Goal: Register for event/course

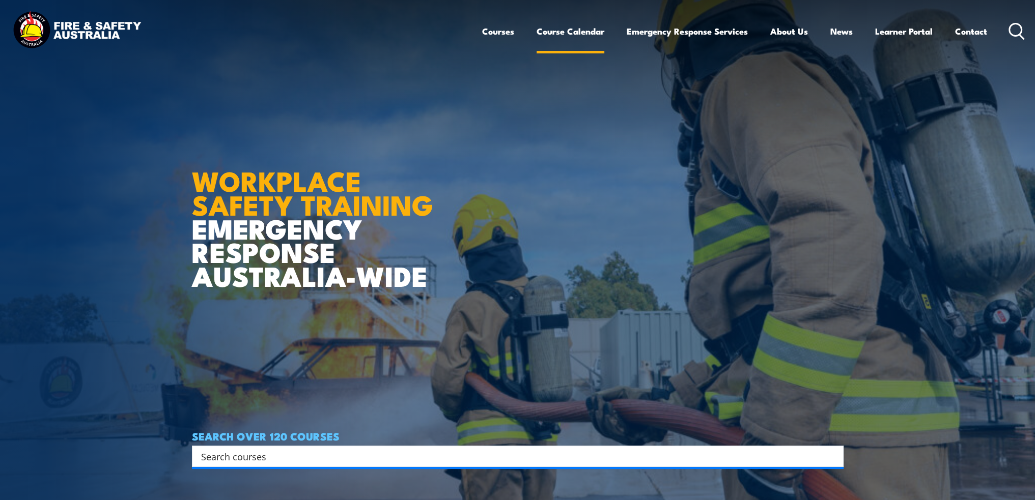
click at [593, 26] on link "Course Calendar" at bounding box center [570, 31] width 68 height 27
click at [571, 31] on link "Course Calendar" at bounding box center [570, 31] width 68 height 27
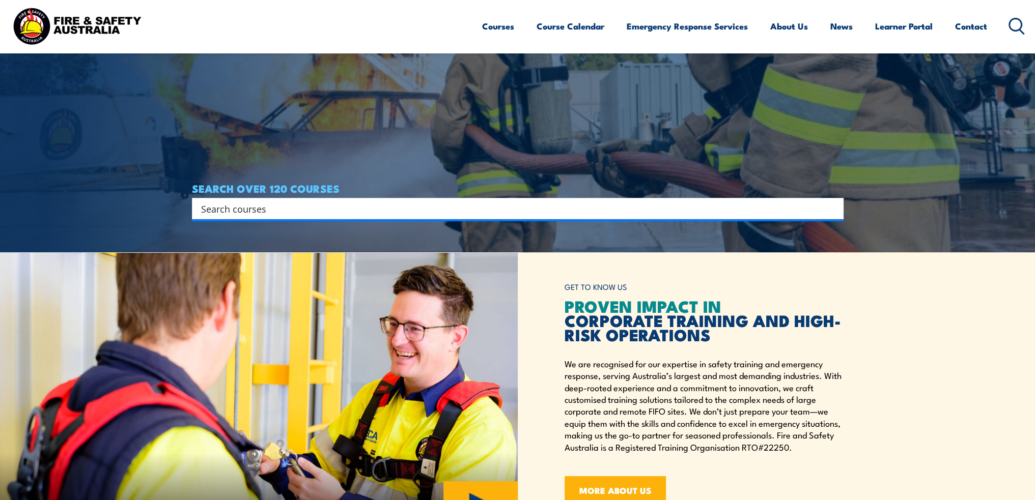
scroll to position [254, 0]
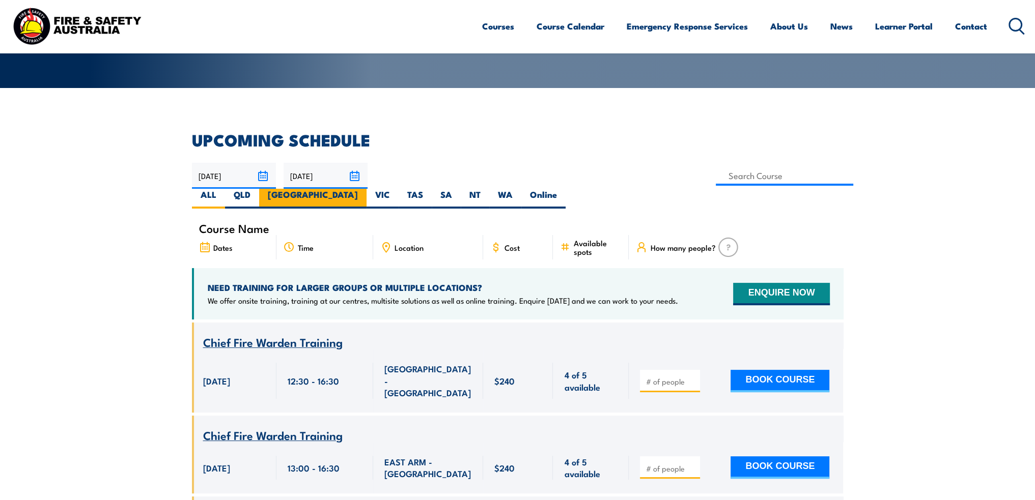
click at [366, 189] on label "NSW" at bounding box center [312, 199] width 107 height 20
click at [364, 189] on input "NSW" at bounding box center [361, 192] width 7 height 7
radio input "true"
click at [715, 177] on input at bounding box center [784, 176] width 138 height 20
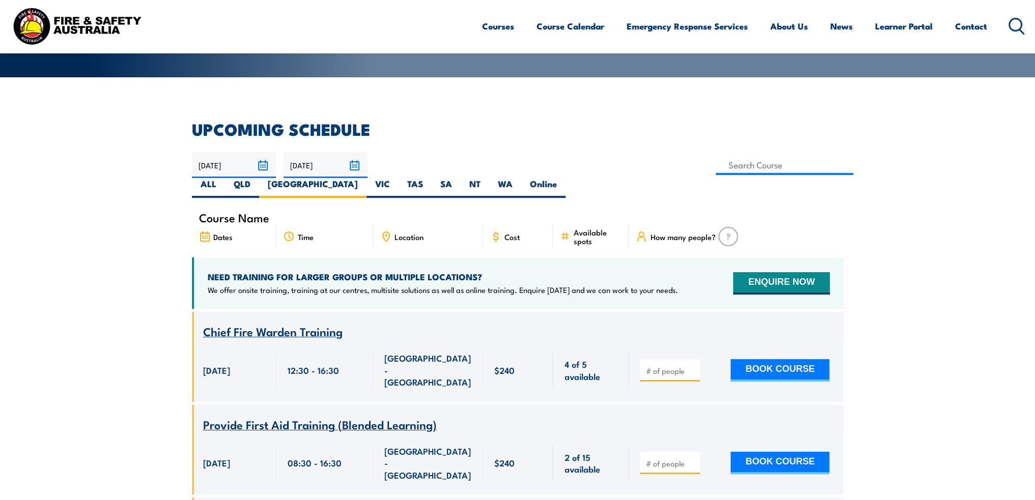
scroll to position [183, 0]
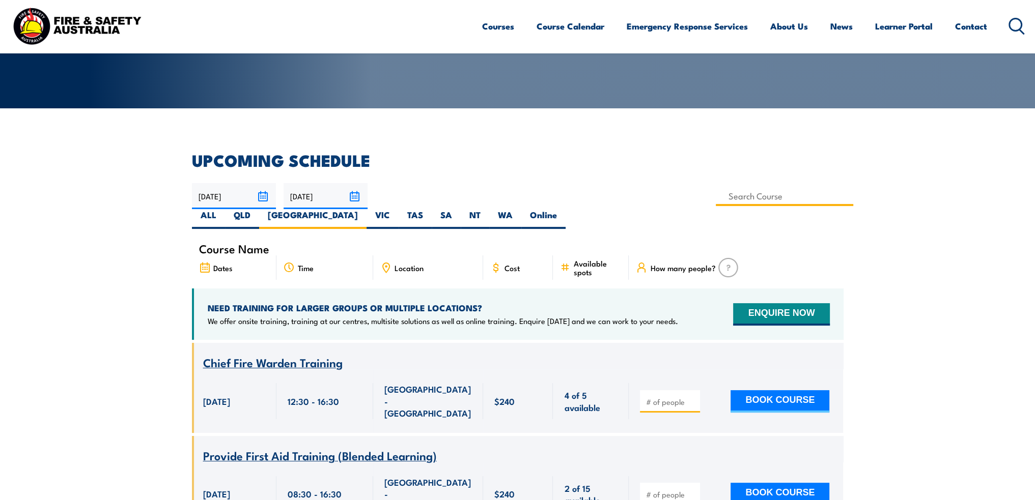
click at [715, 195] on input at bounding box center [784, 196] width 138 height 20
type input "c"
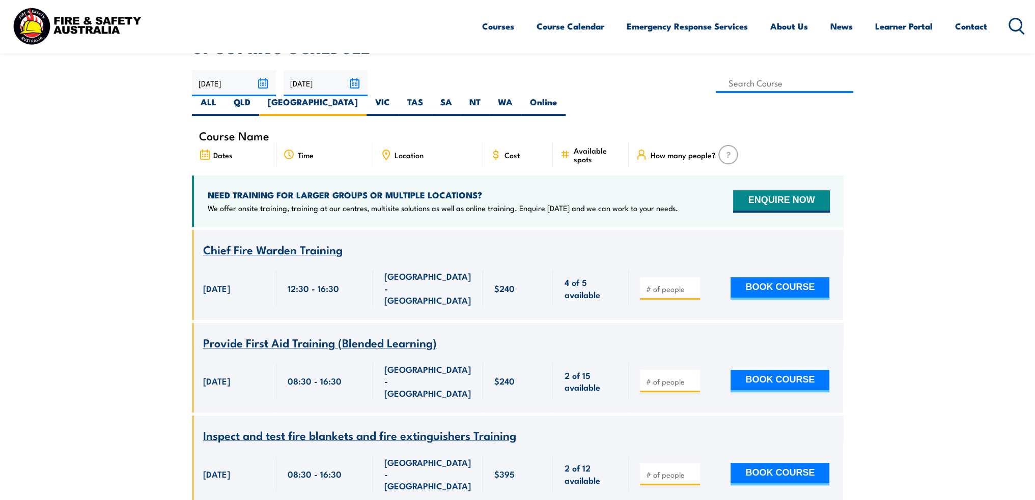
scroll to position [234, 0]
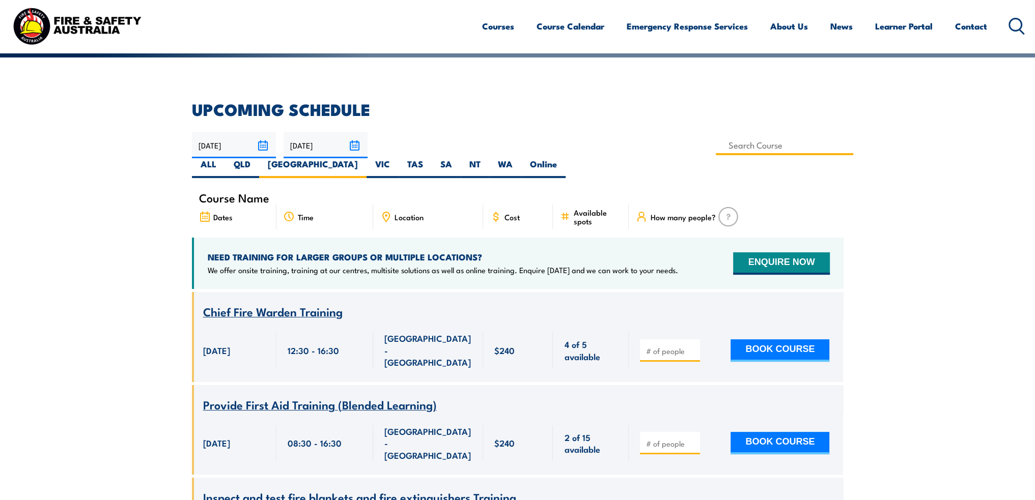
click at [715, 142] on input at bounding box center [784, 145] width 138 height 20
type input "ch"
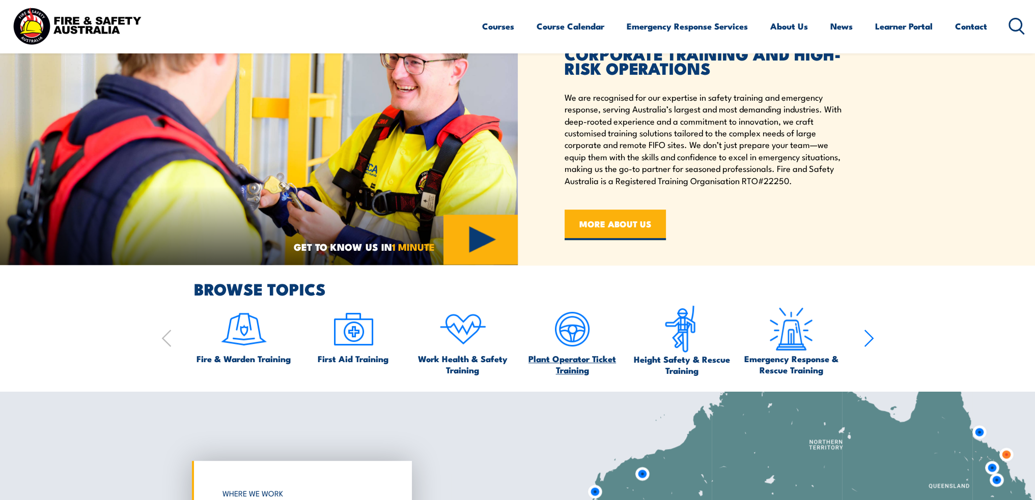
scroll to position [649, 0]
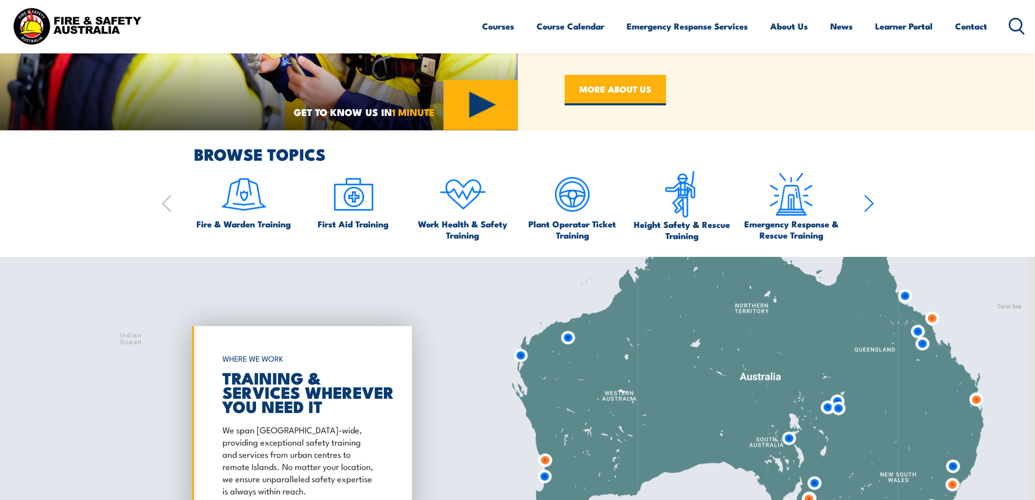
drag, startPoint x: 904, startPoint y: 367, endPoint x: 586, endPoint y: 372, distance: 318.1
click at [586, 372] on div at bounding box center [517, 426] width 1035 height 339
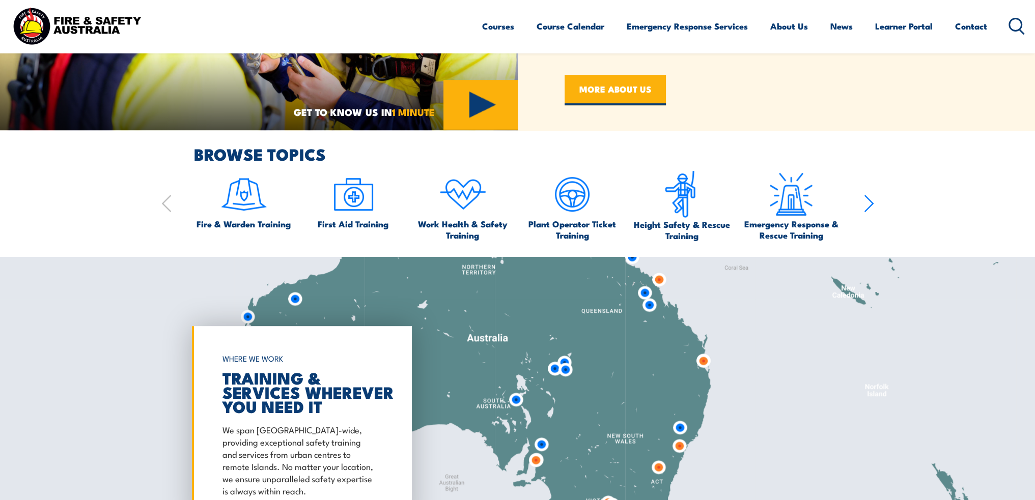
drag, startPoint x: 730, startPoint y: 407, endPoint x: 736, endPoint y: 335, distance: 71.5
click at [735, 337] on div at bounding box center [517, 426] width 1035 height 339
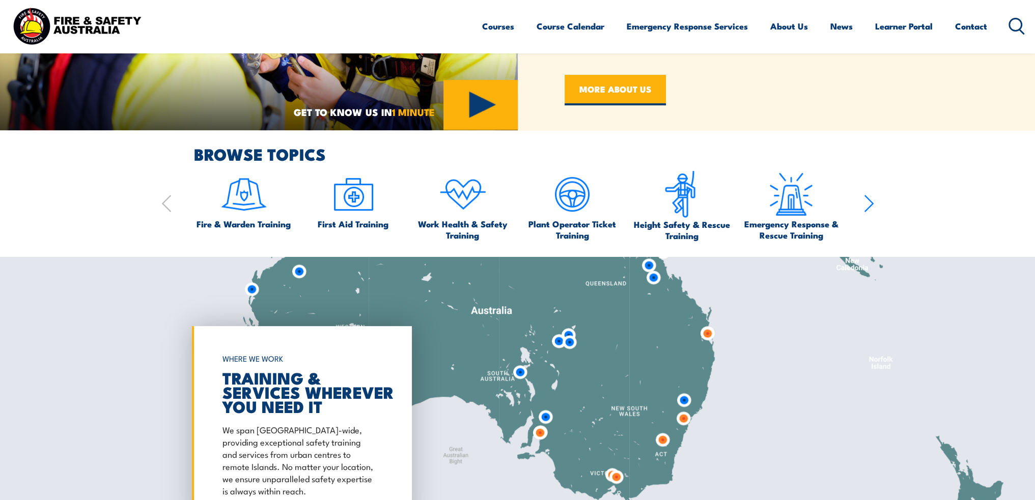
click at [683, 402] on img at bounding box center [683, 400] width 19 height 19
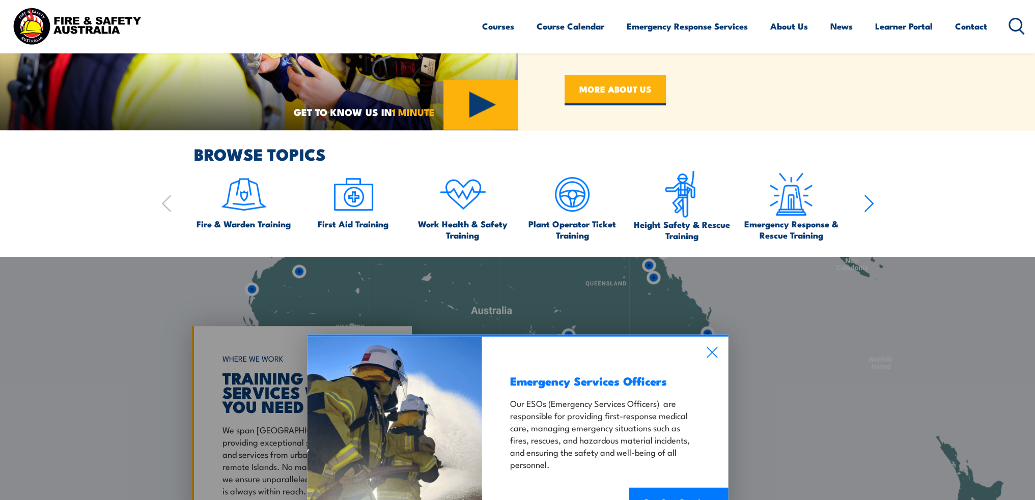
drag, startPoint x: 820, startPoint y: 384, endPoint x: 820, endPoint y: 274, distance: 110.4
click at [820, 274] on div "Emergency Services Officers Our ESOs (Emergency Services Officers) are responsi…" at bounding box center [517, 426] width 1035 height 339
click at [706, 354] on icon at bounding box center [712, 352] width 12 height 11
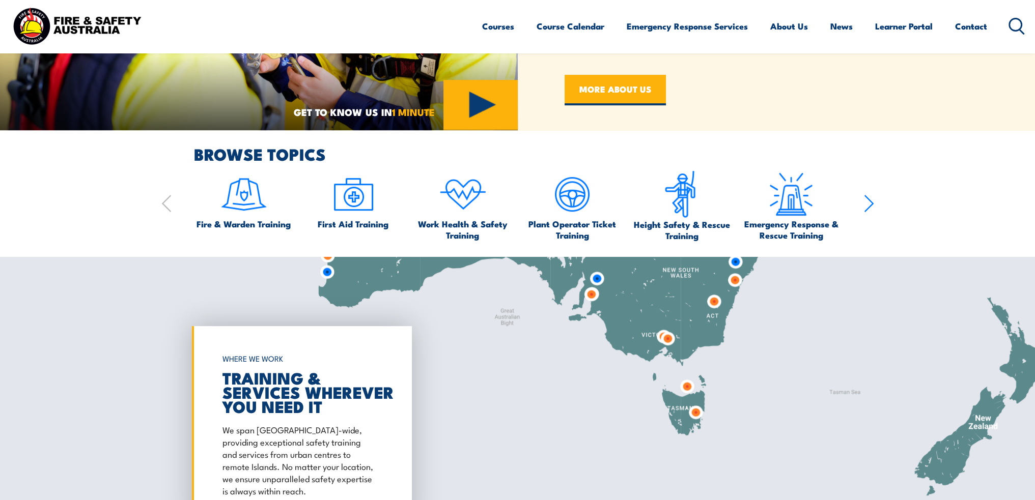
drag, startPoint x: 627, startPoint y: 396, endPoint x: 677, endPoint y: 265, distance: 140.9
click at [678, 259] on div at bounding box center [517, 426] width 1035 height 339
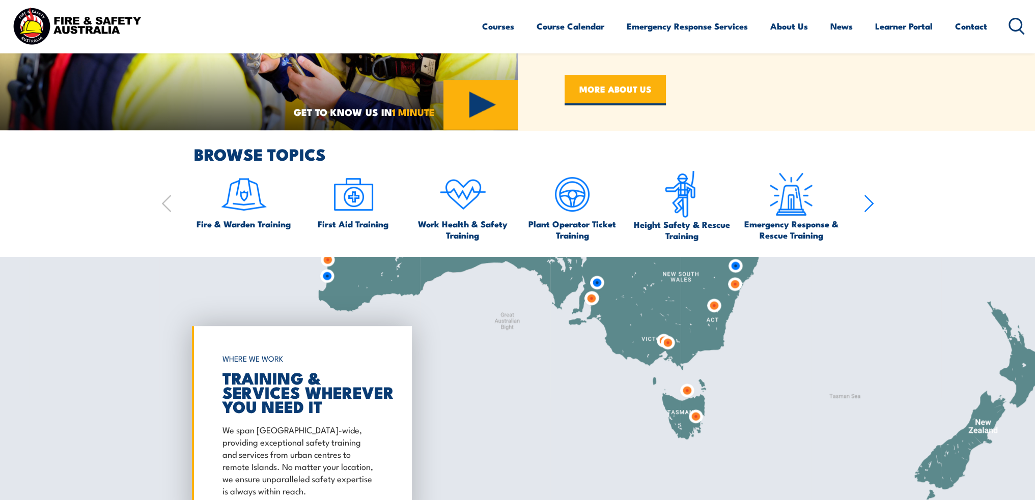
click at [738, 268] on img at bounding box center [735, 265] width 19 height 19
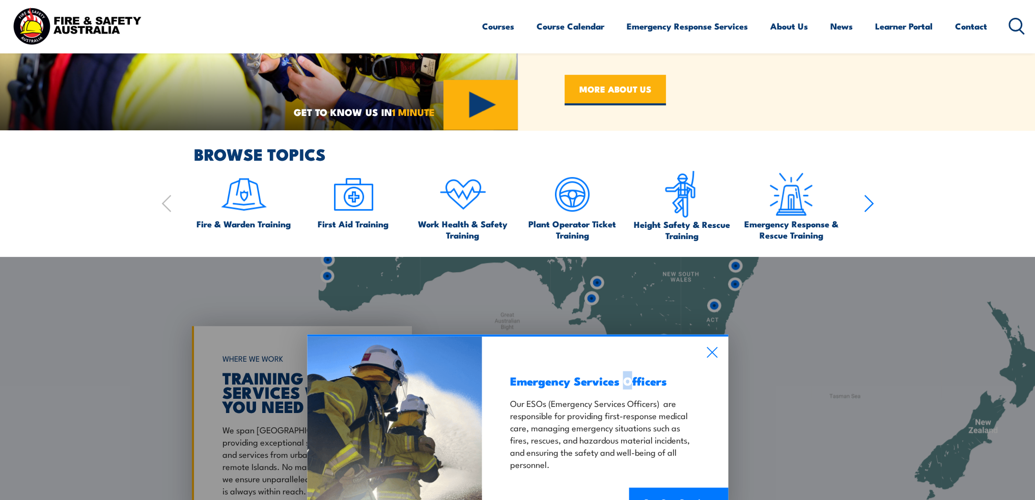
drag, startPoint x: 839, startPoint y: 360, endPoint x: 839, endPoint y: 339, distance: 20.9
click at [841, 336] on div "Emergency Services Officers Our ESOs (Emergency Services Officers) are responsi…" at bounding box center [517, 426] width 1035 height 339
drag, startPoint x: 668, startPoint y: 357, endPoint x: 690, endPoint y: 315, distance: 47.8
click at [690, 315] on div "Emergency Services Officers Our ESOs (Emergency Services Officers) are responsi…" at bounding box center [517, 426] width 1035 height 339
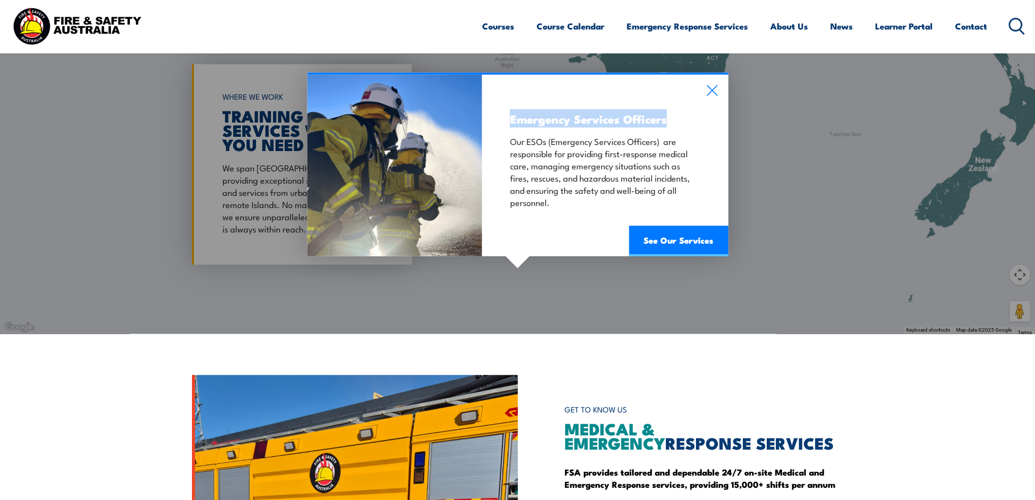
scroll to position [853, 0]
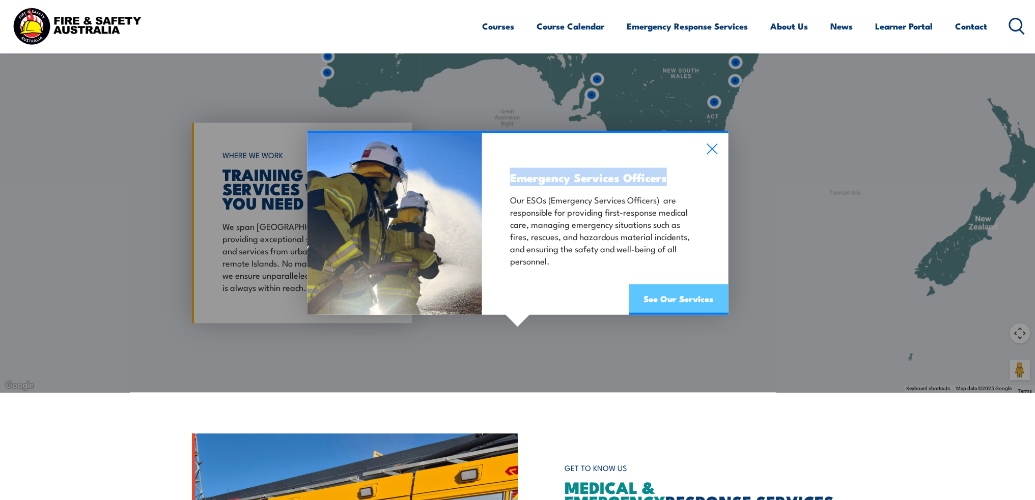
click at [695, 303] on link "See Our Services" at bounding box center [677, 299] width 99 height 31
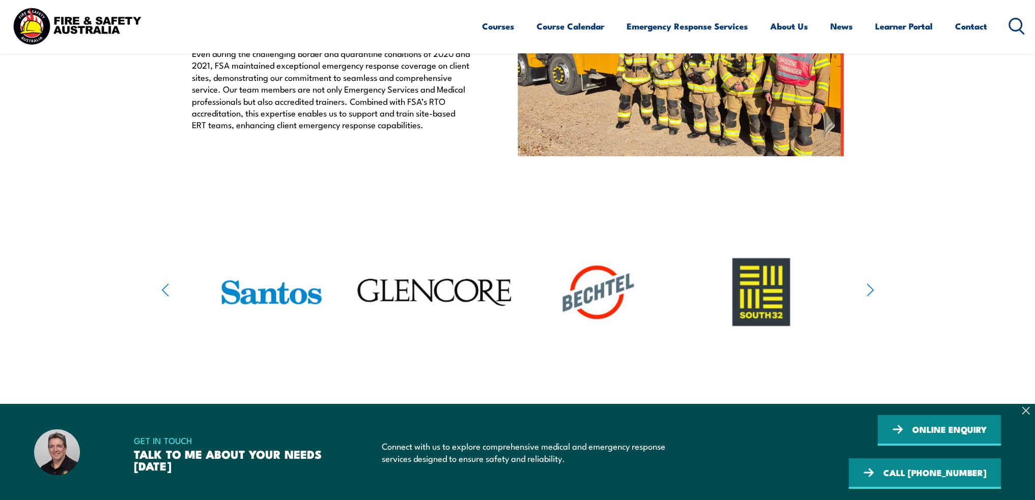
scroll to position [458, 0]
